Goal: Task Accomplishment & Management: Use online tool/utility

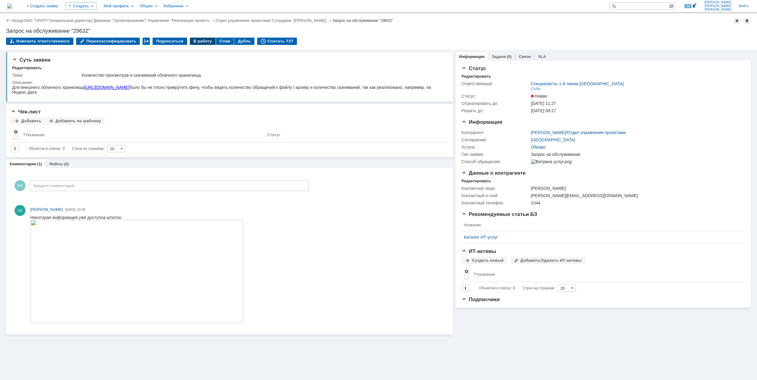
click at [191, 40] on div "В работу" at bounding box center [203, 41] width 26 height 7
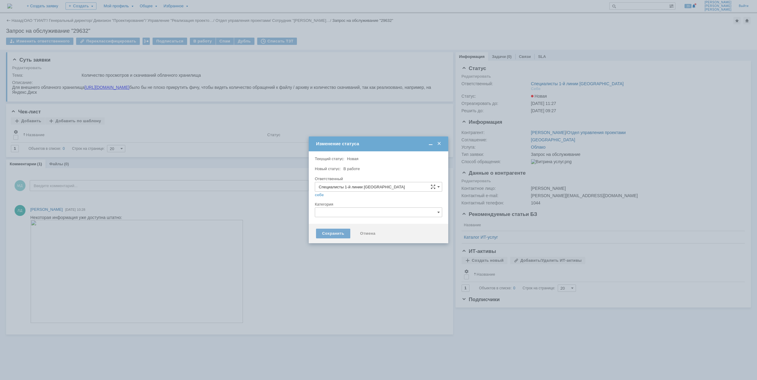
type input "[PERSON_NAME]"
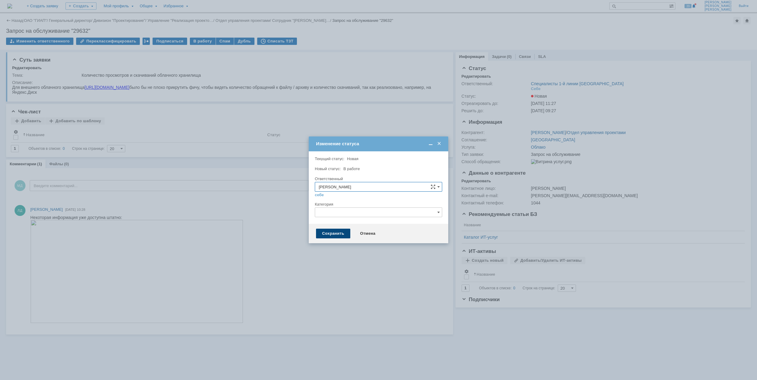
click at [336, 233] on div "Сохранить" at bounding box center [333, 234] width 34 height 10
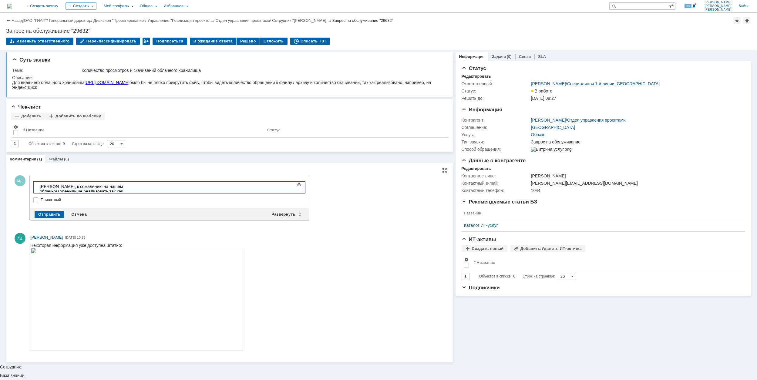
click at [126, 186] on div "​Олег Владимирович, к сожалению на нашем облачном хранилище реализовать так как…" at bounding box center [83, 191] width 86 height 15
click at [126, 189] on div "Олег Владимирович, к сожалению на нашем облачном хранилище реализовать так как …" at bounding box center [83, 191] width 86 height 15
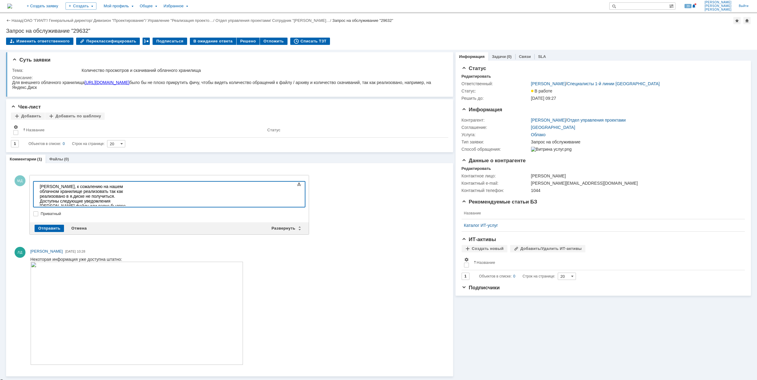
click at [122, 199] on div "Доступны следующие уведомления" at bounding box center [83, 201] width 86 height 5
click at [87, 208] on span "доступ" at bounding box center [79, 210] width 13 height 5
click at [102, 218] on span "Файл" at bounding box center [107, 220] width 10 height 5
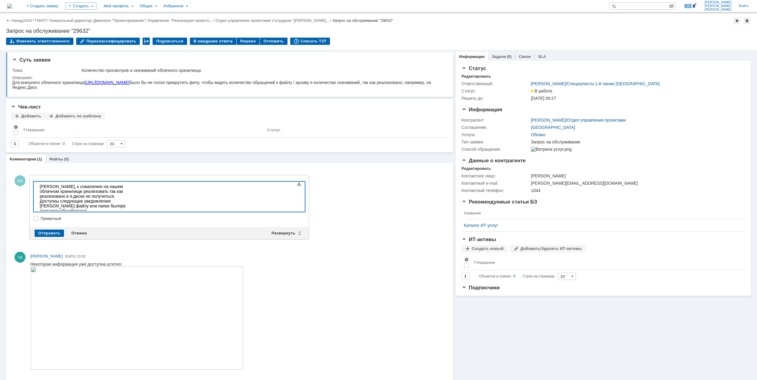
click at [105, 223] on span "Файл" at bounding box center [110, 225] width 10 height 5
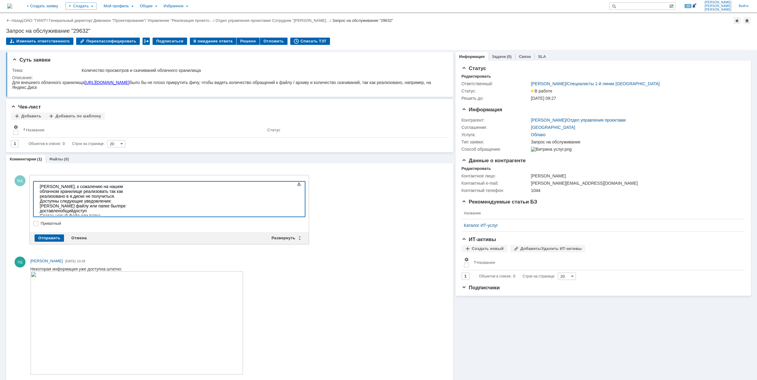
click at [123, 213] on body "Олег Владимирович, к сожалению на нашем облачном хранилище реализовать так как …" at bounding box center [82, 206] width 91 height 49
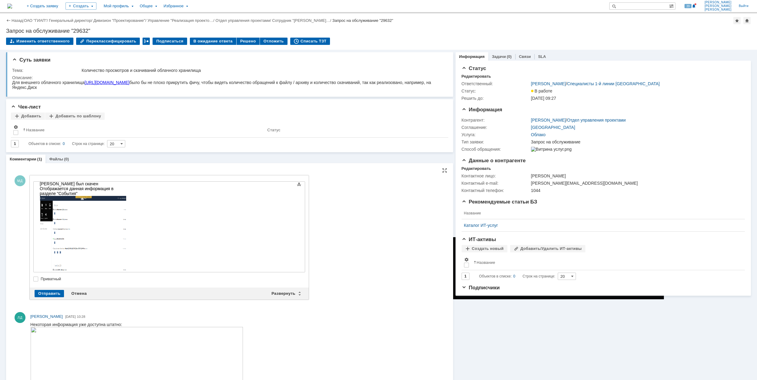
scroll to position [49, 0]
click at [53, 293] on div "Отправить" at bounding box center [49, 293] width 29 height 7
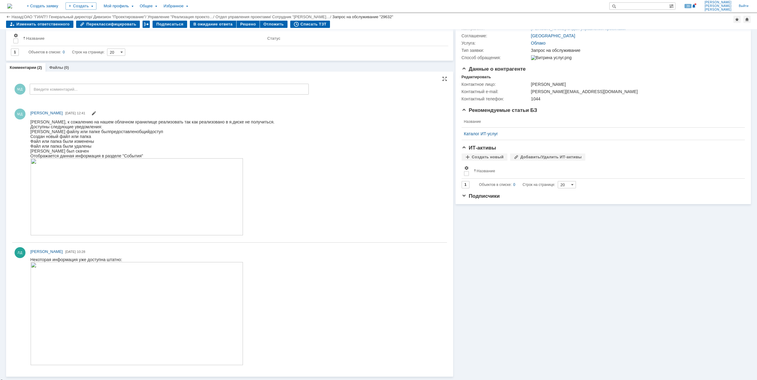
scroll to position [71, 0]
click at [142, 189] on img at bounding box center [136, 196] width 213 height 77
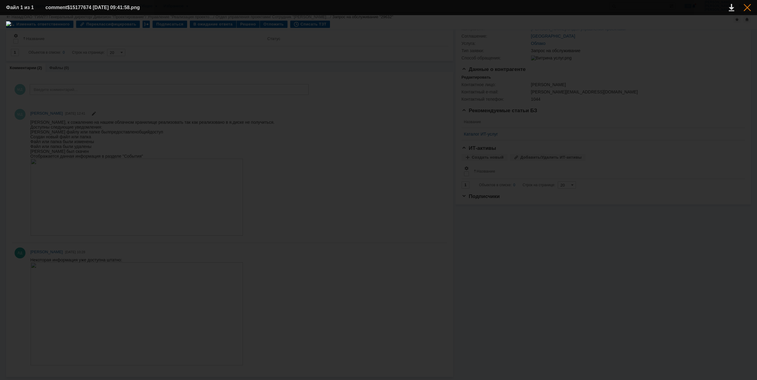
click at [748, 6] on div at bounding box center [746, 7] width 7 height 7
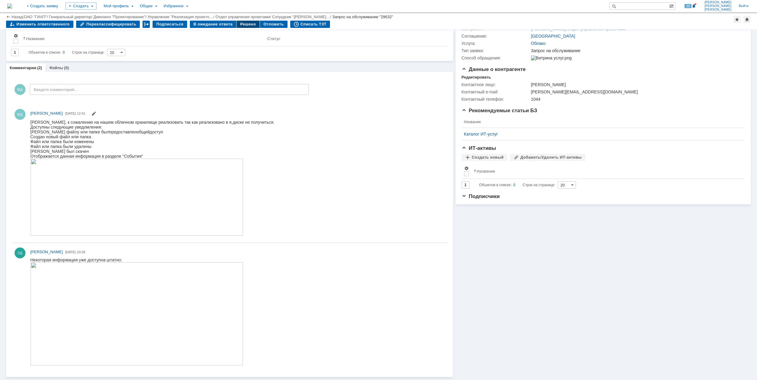
click at [240, 25] on div "Решено" at bounding box center [247, 24] width 23 height 7
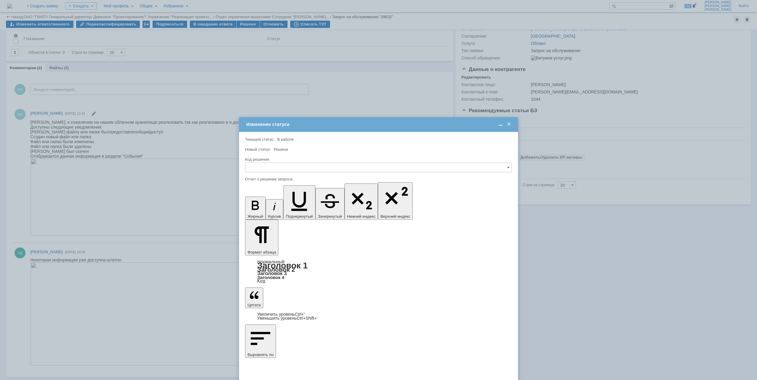
scroll to position [0, 0]
click at [506, 167] on input "text" at bounding box center [378, 167] width 267 height 10
click at [285, 206] on div "Решено" at bounding box center [378, 209] width 266 height 10
type input "Решено"
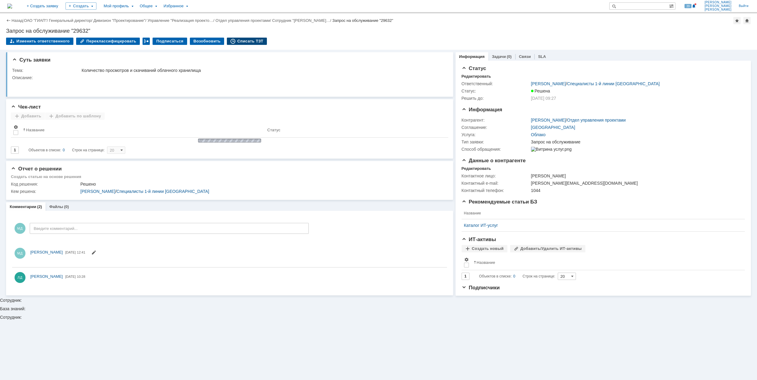
click at [244, 42] on div "Списать ТЗТ" at bounding box center [247, 41] width 40 height 7
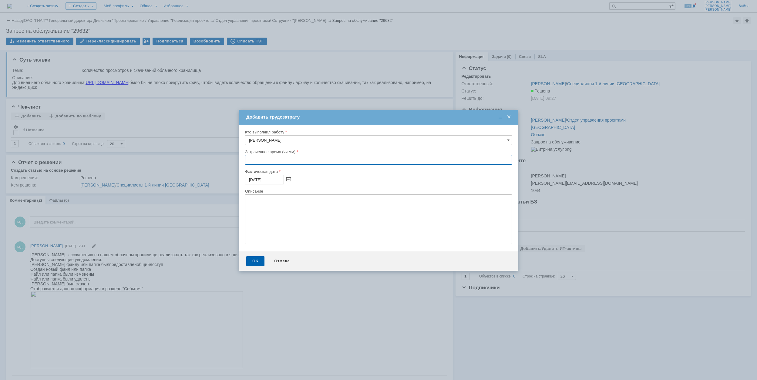
click at [249, 161] on input "text" at bounding box center [378, 160] width 267 height 10
type input "00:30"
click at [250, 259] on div "OK" at bounding box center [255, 261] width 18 height 10
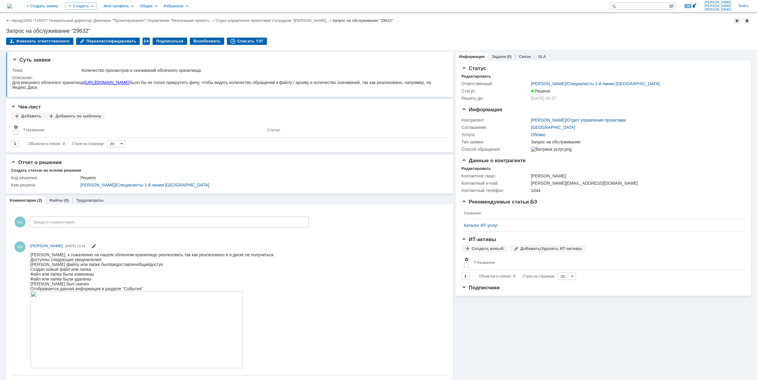
drag, startPoint x: 33, startPoint y: 21, endPoint x: 36, endPoint y: 22, distance: 3.5
click at [33, 22] on link "ОАО "ГИАП"" at bounding box center [35, 20] width 23 height 5
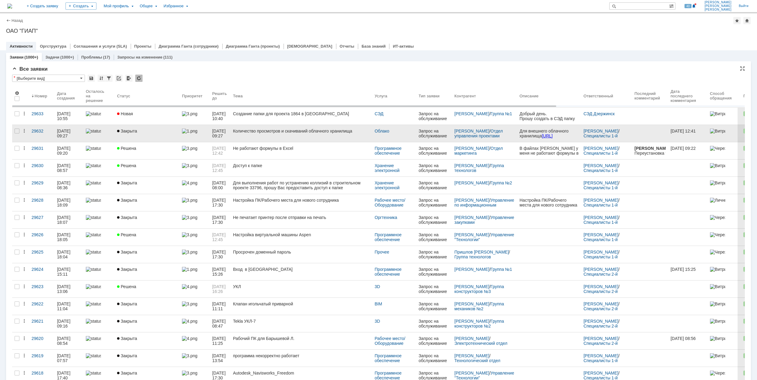
click at [159, 129] on div "Закрыта" at bounding box center [147, 131] width 60 height 5
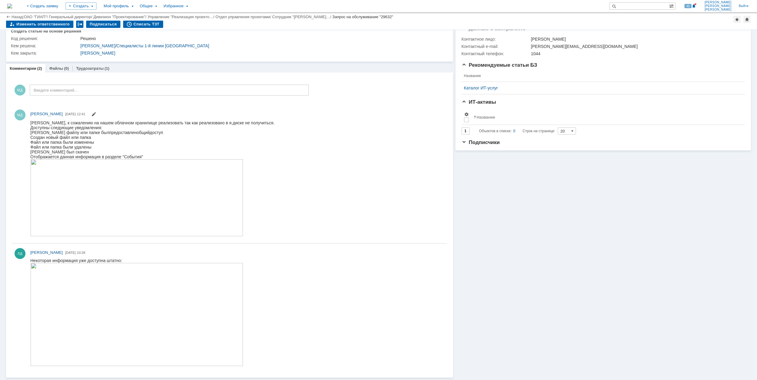
click at [125, 199] on img at bounding box center [136, 197] width 213 height 77
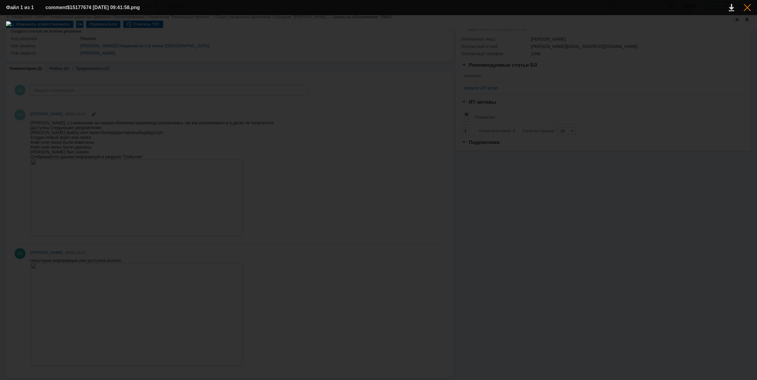
click at [748, 6] on div at bounding box center [746, 7] width 7 height 7
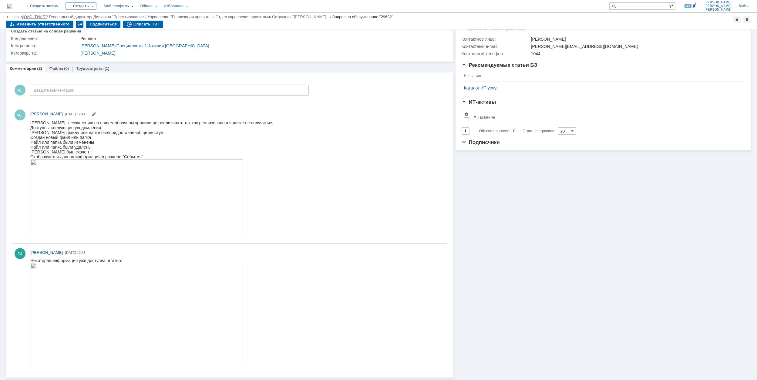
click at [37, 15] on link "ОАО "ГИАП"" at bounding box center [35, 17] width 23 height 5
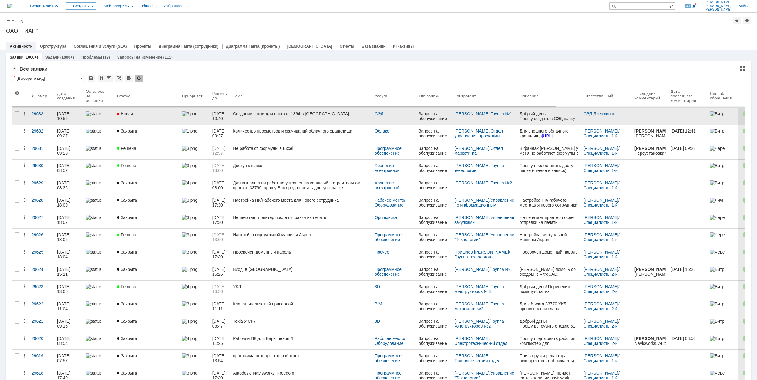
click at [164, 115] on div "Новая" at bounding box center [147, 113] width 60 height 5
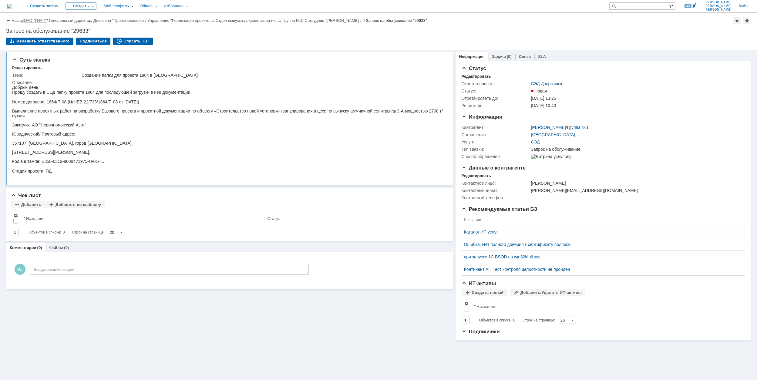
click at [34, 20] on link "ОАО "ГИАП"" at bounding box center [35, 20] width 23 height 5
